Goal: Task Accomplishment & Management: Use online tool/utility

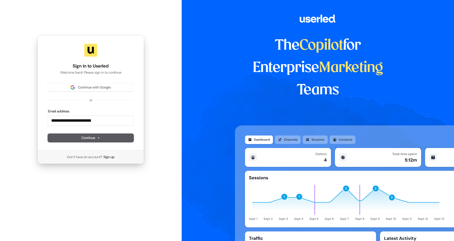
click at [88, 138] on span "Continue" at bounding box center [90, 137] width 19 height 5
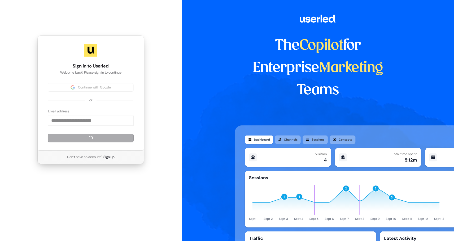
type input "**********"
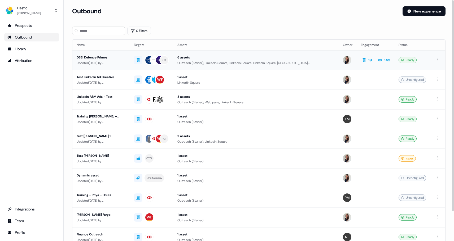
click at [99, 57] on div "DSEI Defence Primes" at bounding box center [101, 57] width 49 height 5
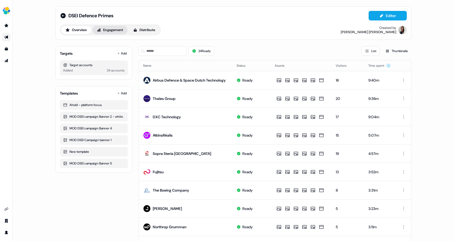
click at [109, 29] on button "Engagement" at bounding box center [109, 30] width 35 height 8
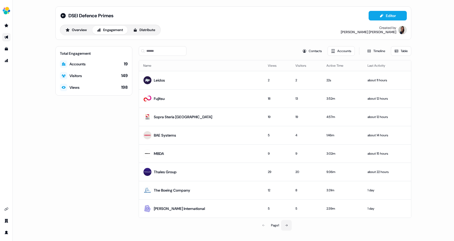
click at [288, 226] on icon at bounding box center [286, 224] width 3 height 3
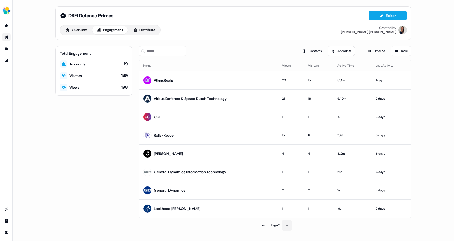
click at [289, 227] on button at bounding box center [287, 225] width 11 height 11
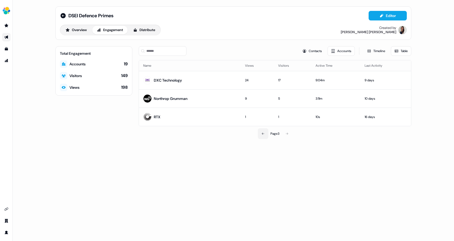
click at [263, 132] on icon at bounding box center [263, 133] width 3 height 3
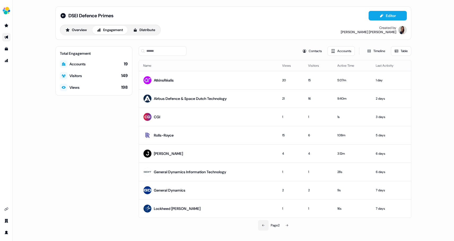
click at [262, 224] on icon at bounding box center [263, 224] width 3 height 3
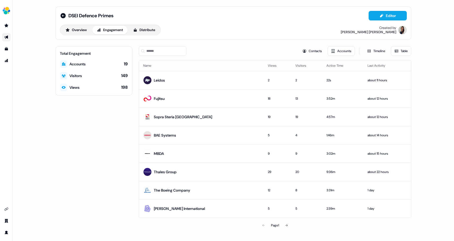
click at [76, 87] on div "Views" at bounding box center [74, 87] width 10 height 5
click at [65, 87] on icon at bounding box center [64, 87] width 4 height 3
click at [125, 88] on div "198" at bounding box center [124, 87] width 7 height 6
click at [322, 74] on td "22s" at bounding box center [342, 80] width 41 height 18
click at [164, 98] on div "Fujitsu" at bounding box center [159, 98] width 11 height 5
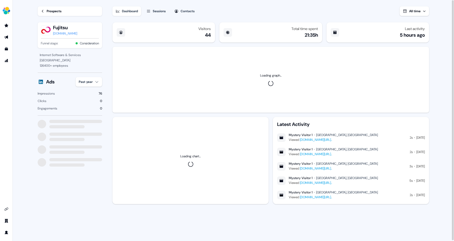
click at [428, 55] on div "Loading graph..." at bounding box center [270, 80] width 317 height 66
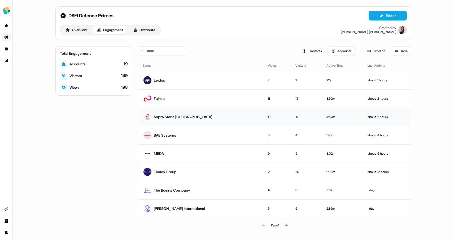
click at [170, 118] on div "Sopra Steria UK" at bounding box center [183, 116] width 58 height 5
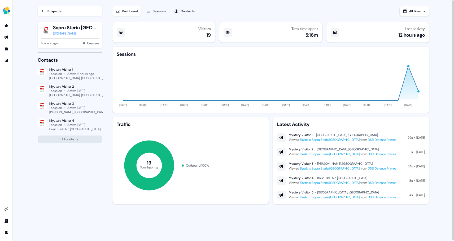
click at [44, 11] on icon at bounding box center [43, 11] width 4 height 4
